Goal: Use online tool/utility: Utilize a website feature to perform a specific function

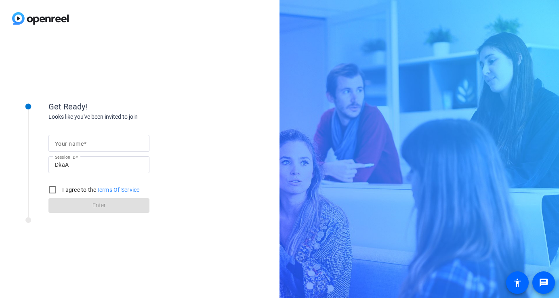
click at [118, 144] on input "Your name" at bounding box center [99, 144] width 88 height 10
type input "[PERSON_NAME]"
click at [50, 188] on input "I agree to the Terms Of Service" at bounding box center [52, 190] width 16 height 16
checkbox input "true"
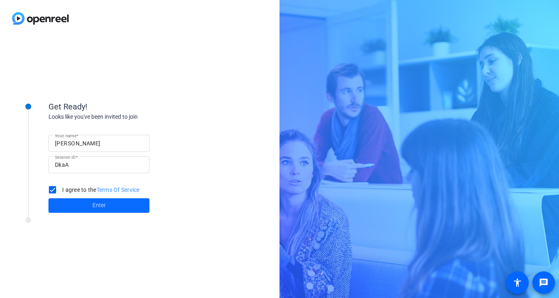
click at [82, 201] on span at bounding box center [98, 205] width 101 height 19
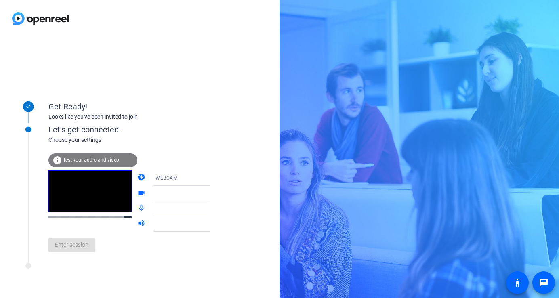
click at [164, 258] on div "Enter session" at bounding box center [137, 245] width 178 height 27
click at [74, 245] on span "Enter session" at bounding box center [72, 245] width 34 height 8
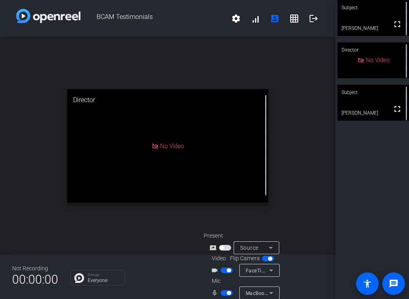
click at [222, 271] on span "button" at bounding box center [227, 271] width 12 height 6
click at [223, 294] on span "button" at bounding box center [227, 293] width 12 height 6
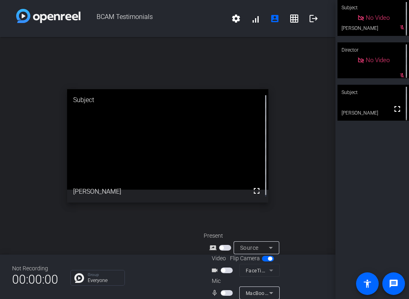
click at [228, 293] on span "button" at bounding box center [227, 293] width 12 height 6
click at [228, 293] on span "button" at bounding box center [229, 293] width 4 height 4
click at [228, 293] on span "button" at bounding box center [227, 293] width 12 height 6
click at [228, 293] on span "button" at bounding box center [229, 293] width 4 height 4
click at [228, 293] on span "button" at bounding box center [227, 293] width 12 height 6
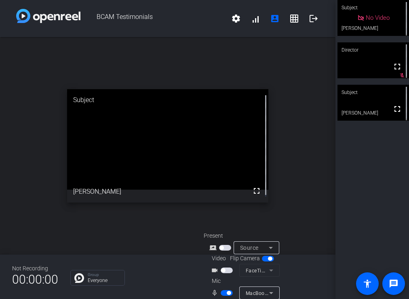
click at [228, 293] on span "button" at bounding box center [229, 293] width 4 height 4
click at [228, 293] on span "button" at bounding box center [227, 293] width 12 height 6
click at [225, 292] on span "button" at bounding box center [227, 293] width 12 height 6
click at [225, 294] on span "button" at bounding box center [227, 293] width 12 height 6
click at [225, 293] on span "button" at bounding box center [227, 293] width 12 height 6
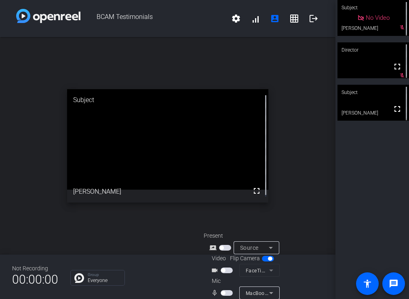
click at [225, 293] on span "button" at bounding box center [227, 293] width 12 height 6
click at [224, 292] on span "button" at bounding box center [227, 293] width 12 height 6
click at [224, 292] on span "button" at bounding box center [223, 293] width 4 height 4
click at [225, 269] on span "button" at bounding box center [227, 271] width 12 height 6
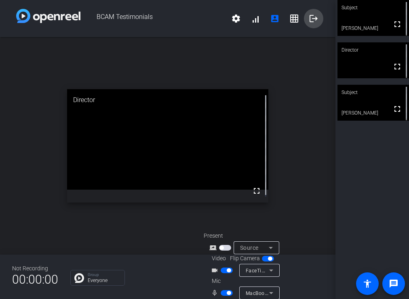
click at [309, 17] on mat-icon "logout" at bounding box center [314, 19] width 10 height 10
